Goal: Find specific page/section: Find specific page/section

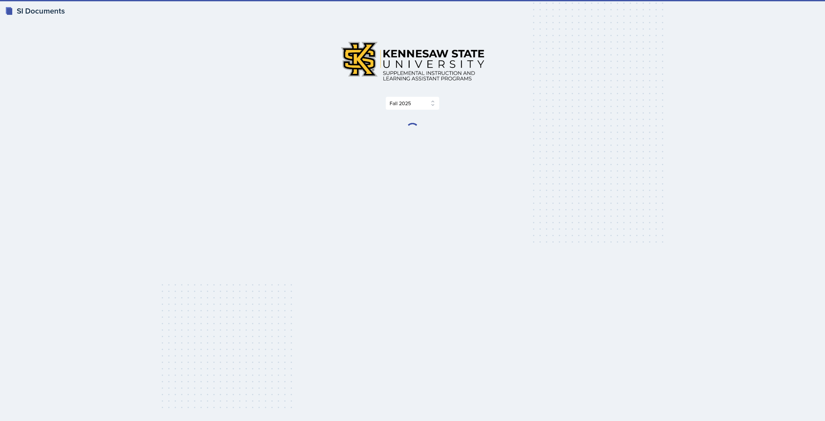
select select "2bed604d-1099-4043-b1bc-2365e8740244"
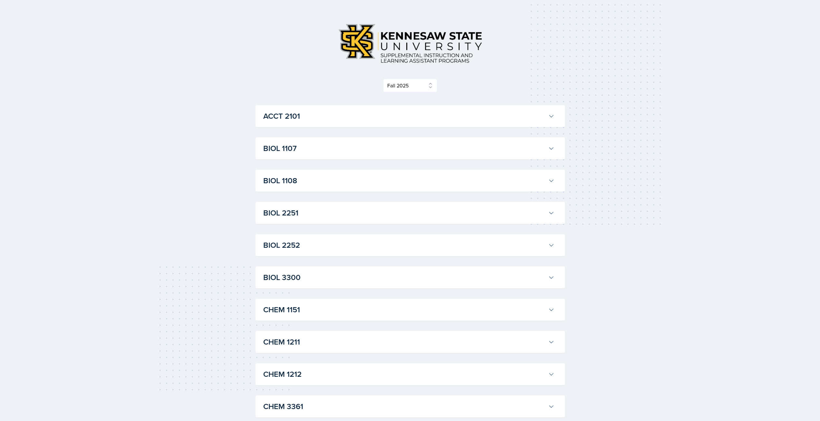
scroll to position [64, 0]
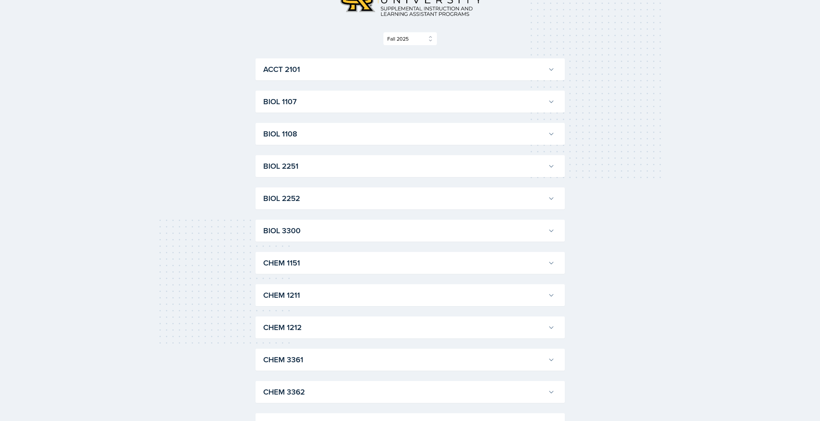
click at [322, 296] on h3 "CHEM 1211" at bounding box center [404, 295] width 282 height 12
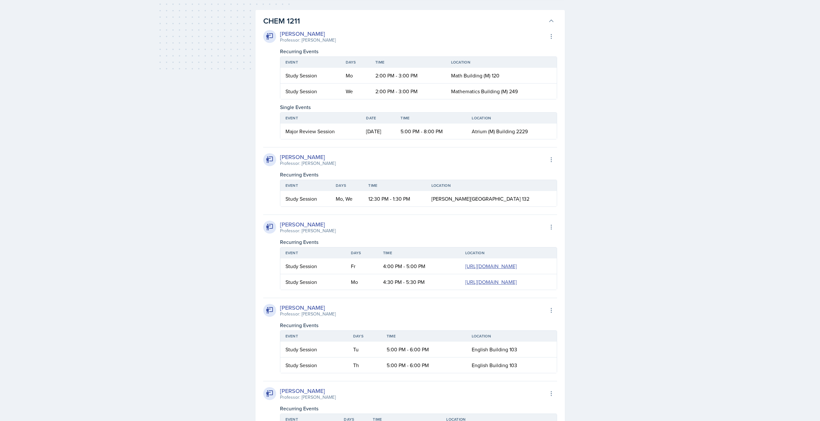
scroll to position [322, 0]
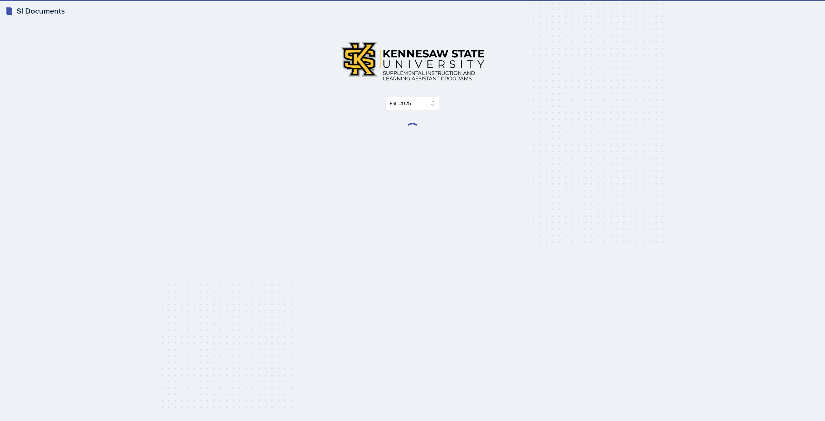
select select "2bed604d-1099-4043-b1bc-2365e8740244"
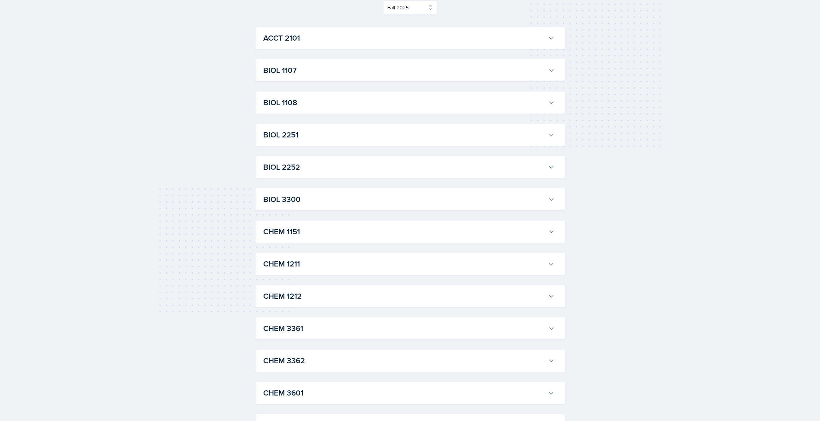
scroll to position [88, 0]
